Goal: Task Accomplishment & Management: Use online tool/utility

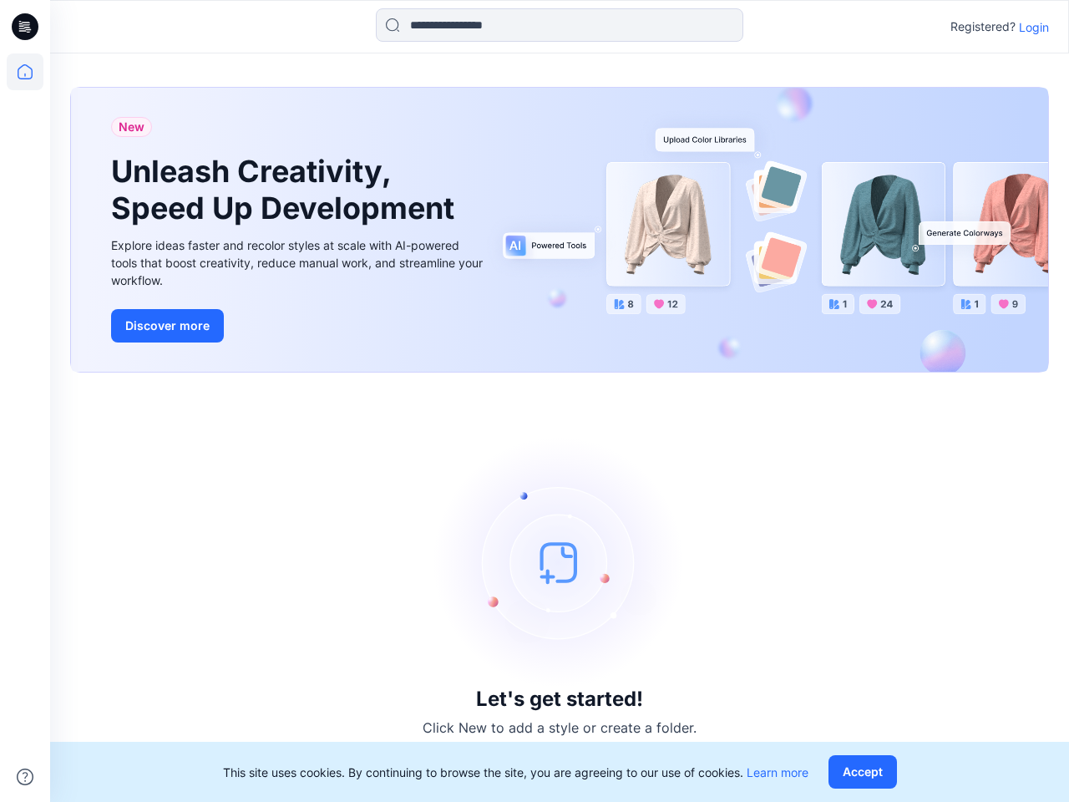
click at [535, 401] on div "Let's get started! Click New to add a style or create a folder." at bounding box center [559, 587] width 979 height 389
click at [26, 27] on icon at bounding box center [27, 27] width 7 height 1
click at [25, 72] on icon at bounding box center [25, 71] width 37 height 37
click at [25, 777] on icon at bounding box center [25, 777] width 17 height 17
click at [560, 25] on input at bounding box center [560, 24] width 368 height 33
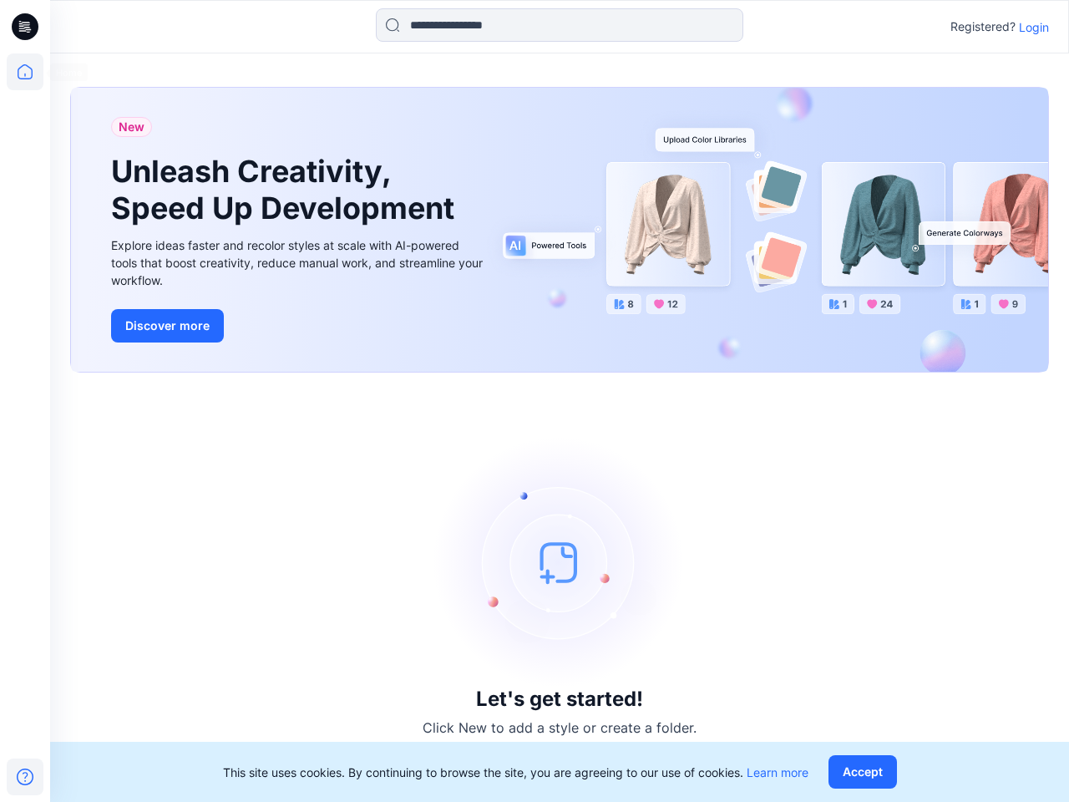
click at [1034, 27] on p "Login" at bounding box center [1034, 27] width 30 height 18
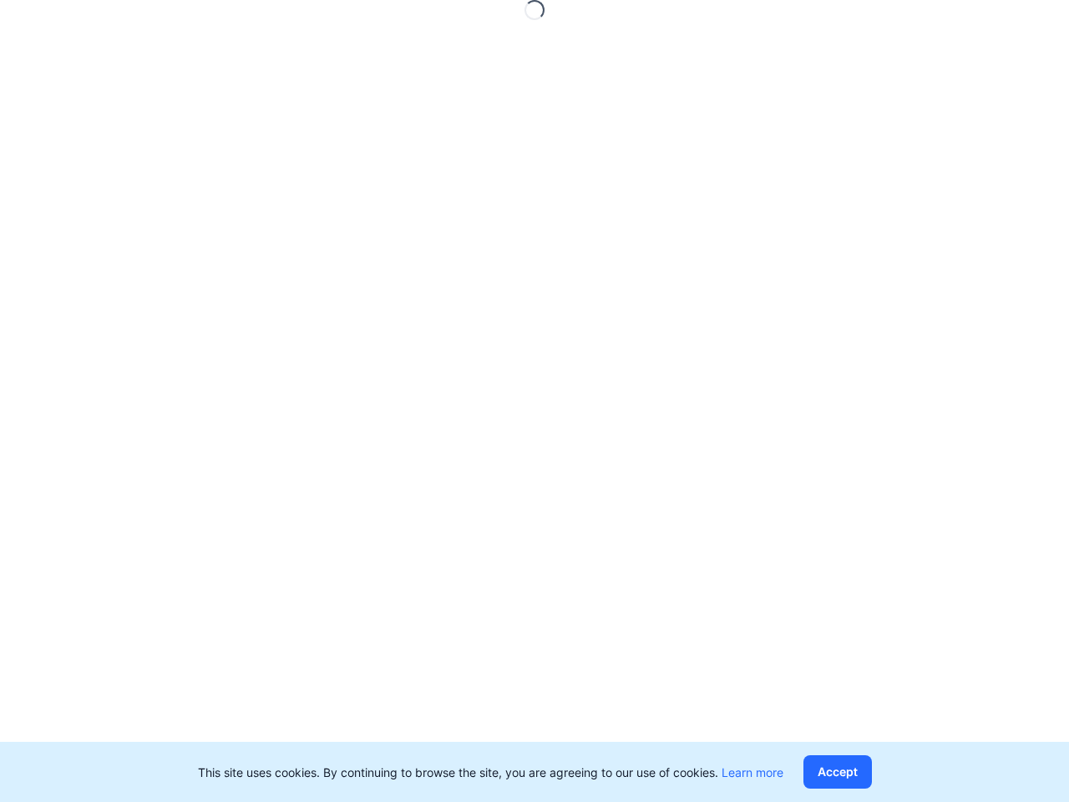
click at [866, 772] on button "Accept" at bounding box center [838, 771] width 69 height 33
